Goal: Task Accomplishment & Management: Complete application form

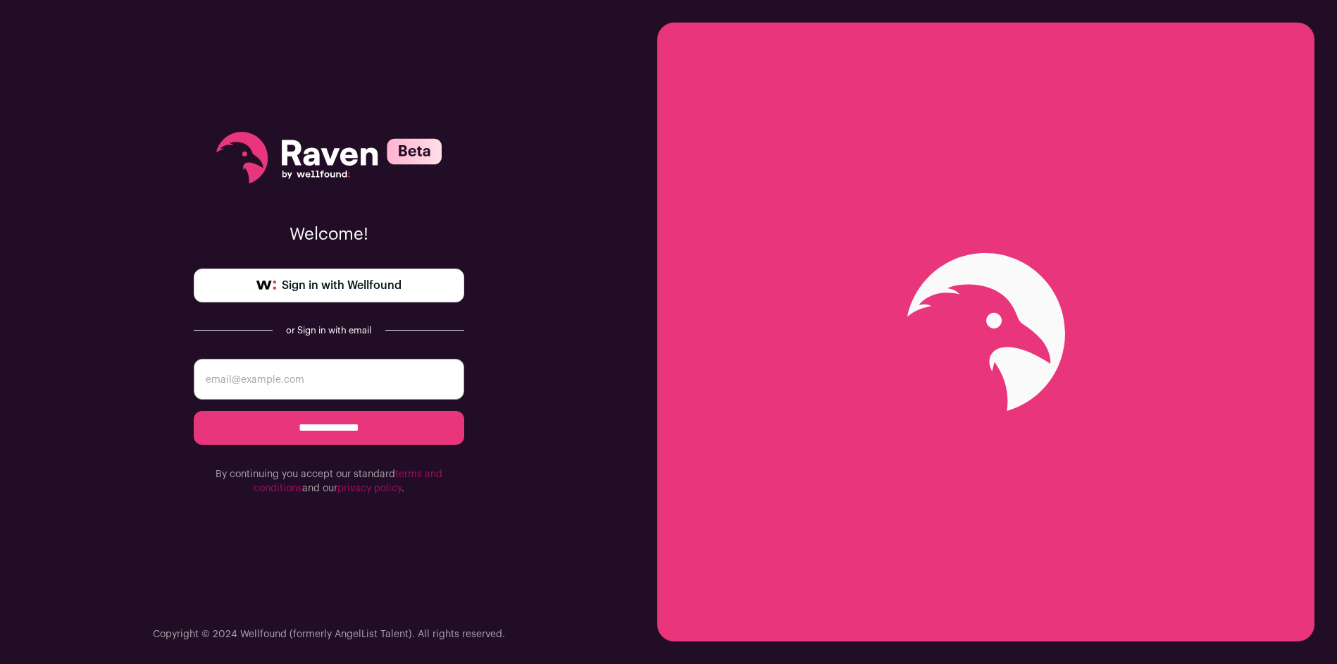
click at [318, 383] on input "email" at bounding box center [329, 379] width 270 height 41
type input "[PERSON_NAME][EMAIL_ADDRESS][DOMAIN_NAME]"
click at [342, 425] on input "**********" at bounding box center [329, 428] width 270 height 34
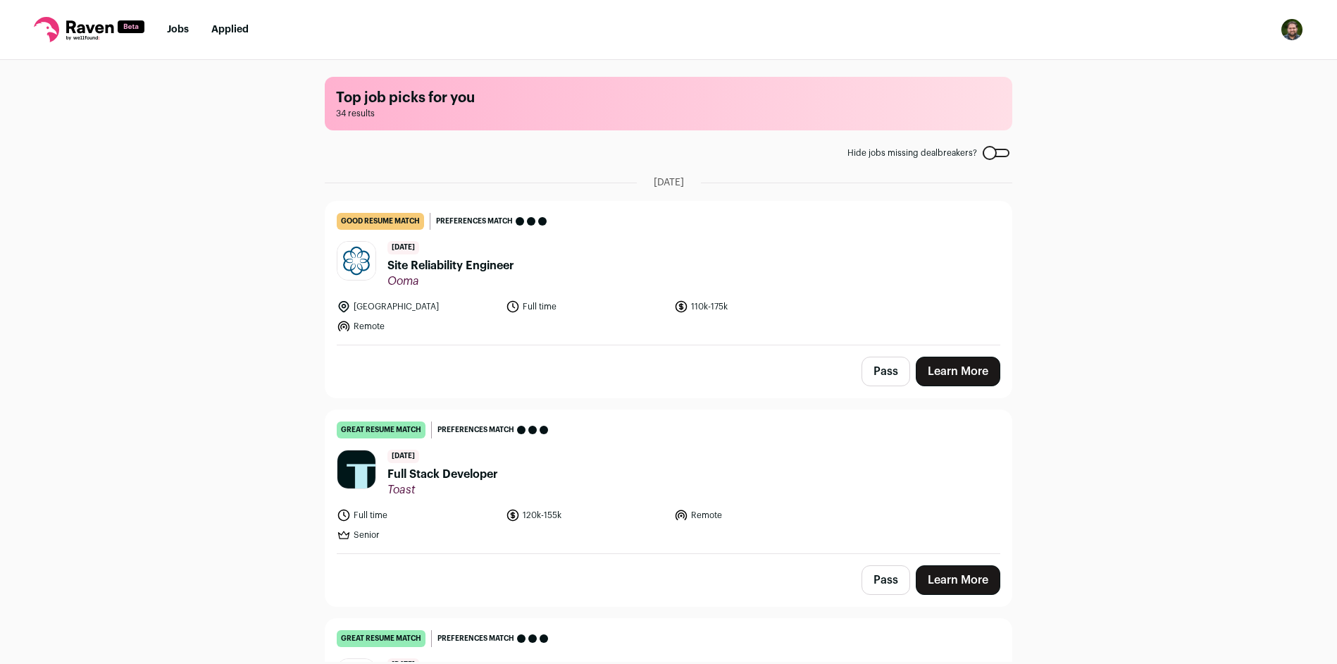
click at [250, 260] on div "Top job picks for you 34 results Hide jobs missing dealbreakers? [DATE] good re…" at bounding box center [668, 361] width 1337 height 602
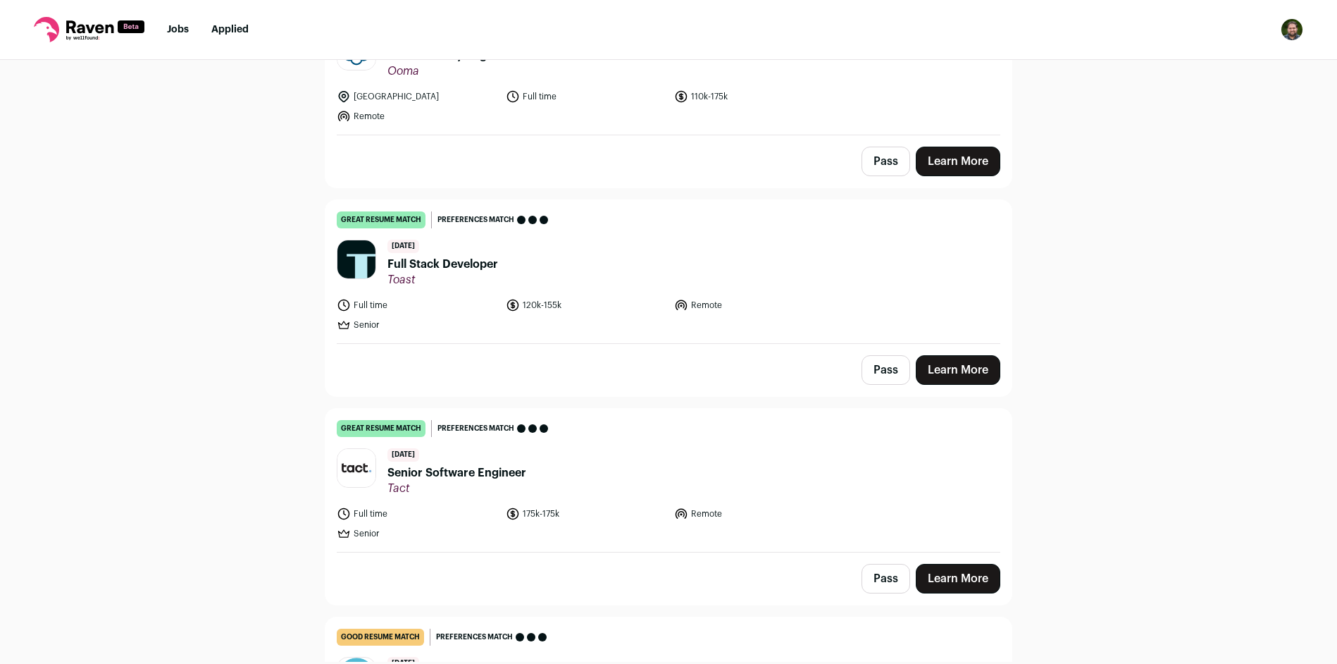
scroll to position [211, 0]
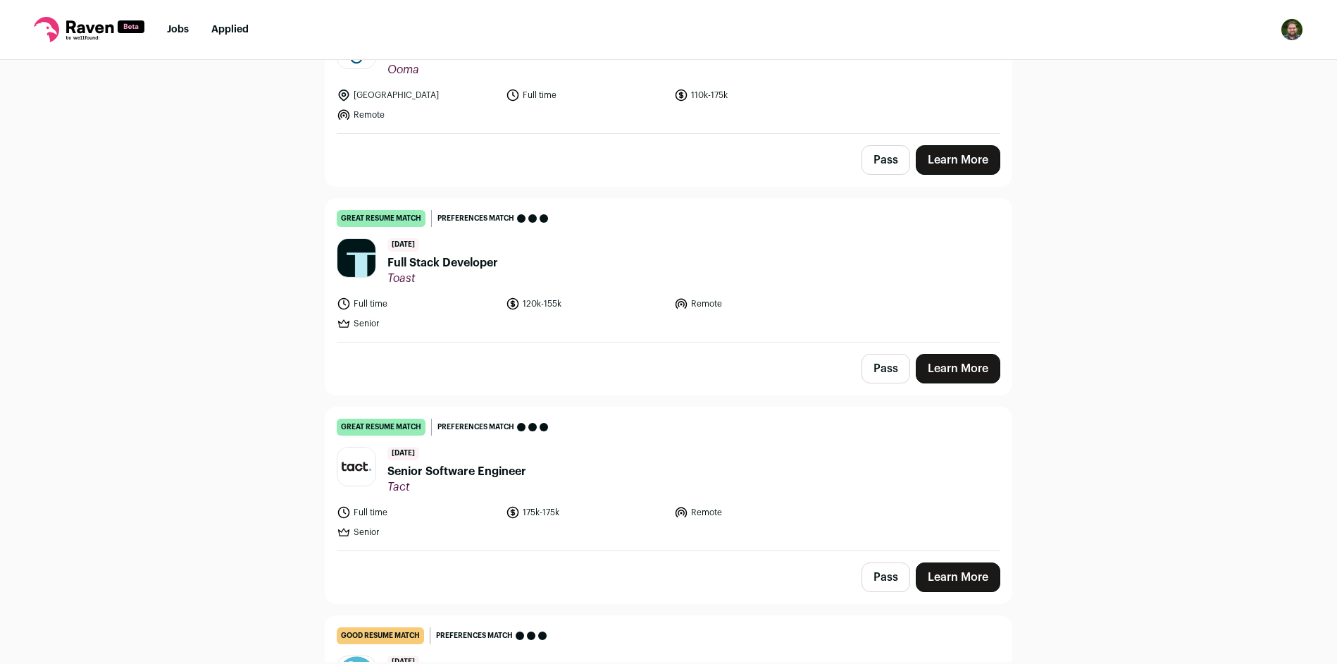
click at [432, 268] on span "Full Stack Developer" at bounding box center [442, 262] width 111 height 17
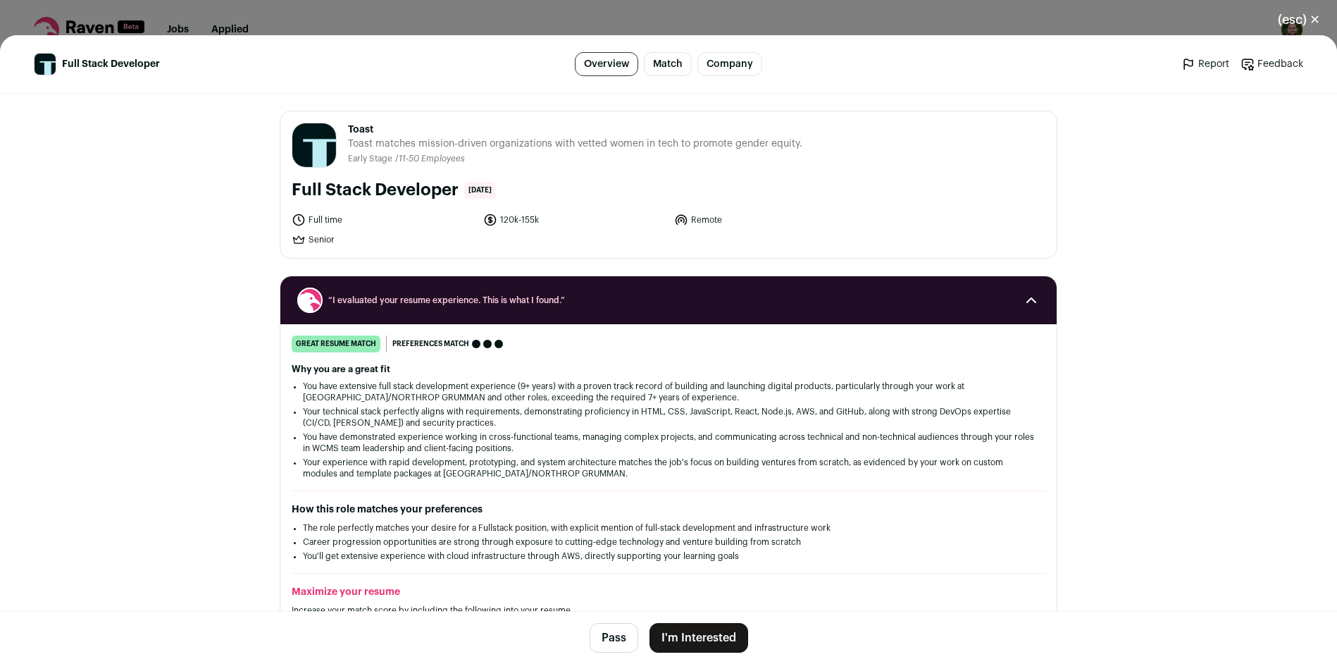
click at [720, 641] on button "I'm Interested" at bounding box center [698, 638] width 99 height 30
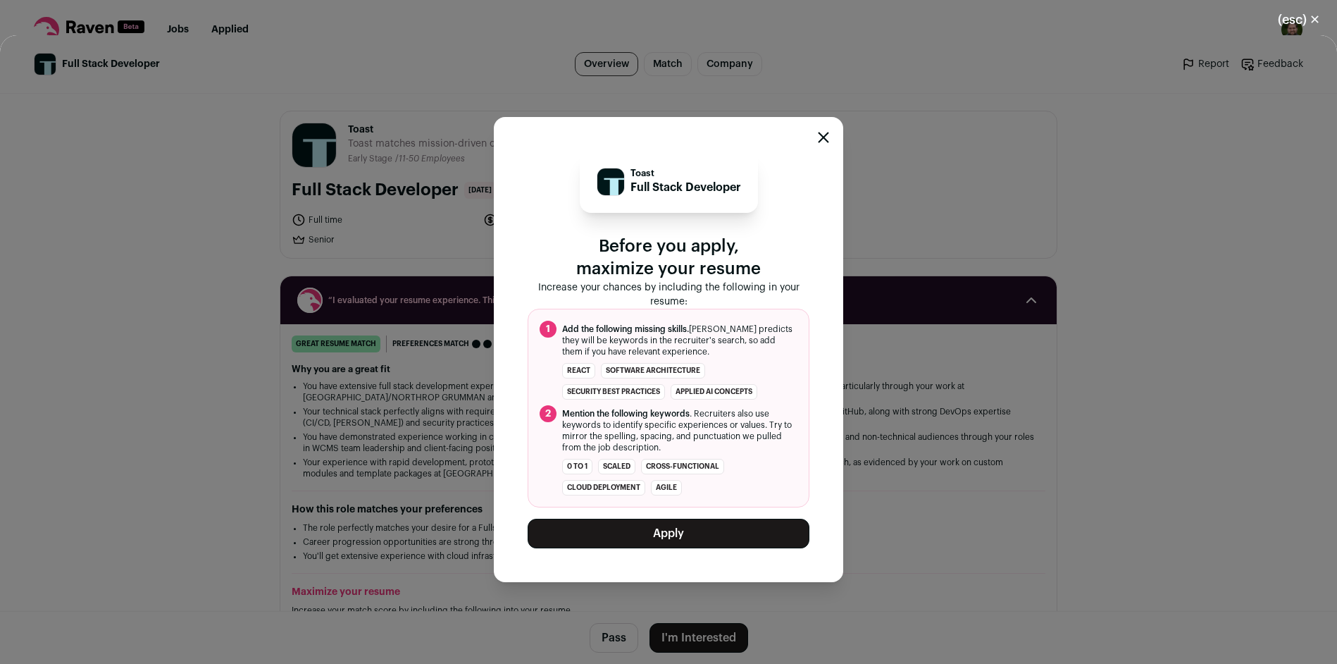
click at [686, 535] on button "Apply" at bounding box center [669, 533] width 282 height 30
